Goal: Transaction & Acquisition: Purchase product/service

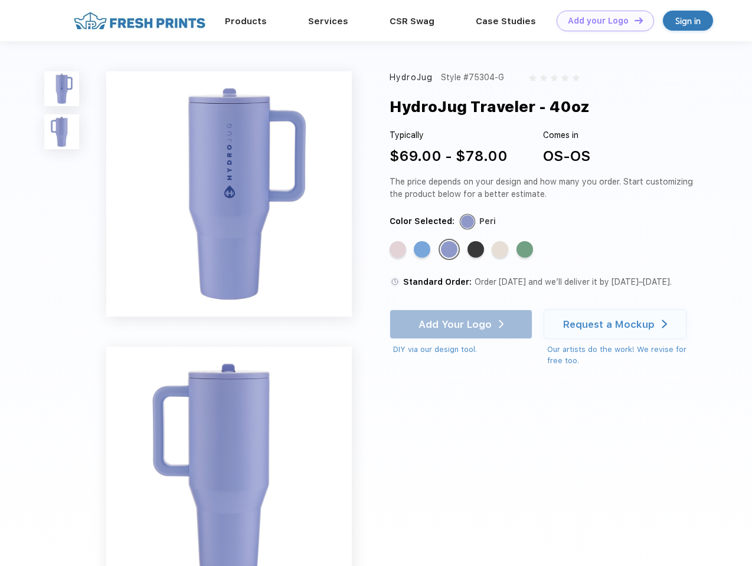
click at [601, 21] on link "Add your Logo Design Tool" at bounding box center [604, 21] width 97 height 21
click at [0, 0] on div "Design Tool" at bounding box center [0, 0] width 0 height 0
click at [633, 20] on link "Add your Logo Design Tool" at bounding box center [604, 21] width 97 height 21
click at [62, 88] on img at bounding box center [61, 88] width 35 height 35
click at [62, 132] on img at bounding box center [61, 131] width 35 height 35
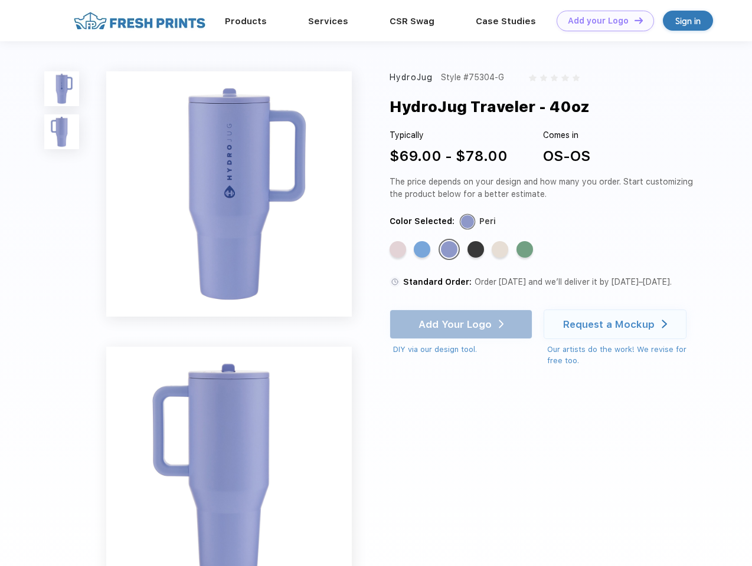
click at [399, 250] on div "Standard Color" at bounding box center [397, 249] width 17 height 17
click at [423, 250] on div "Standard Color" at bounding box center [422, 249] width 17 height 17
click at [450, 250] on div "Standard Color" at bounding box center [449, 249] width 17 height 17
click at [477, 250] on div "Standard Color" at bounding box center [475, 249] width 17 height 17
click at [501, 250] on div "Standard Color" at bounding box center [499, 249] width 17 height 17
